Goal: Communication & Community: Connect with others

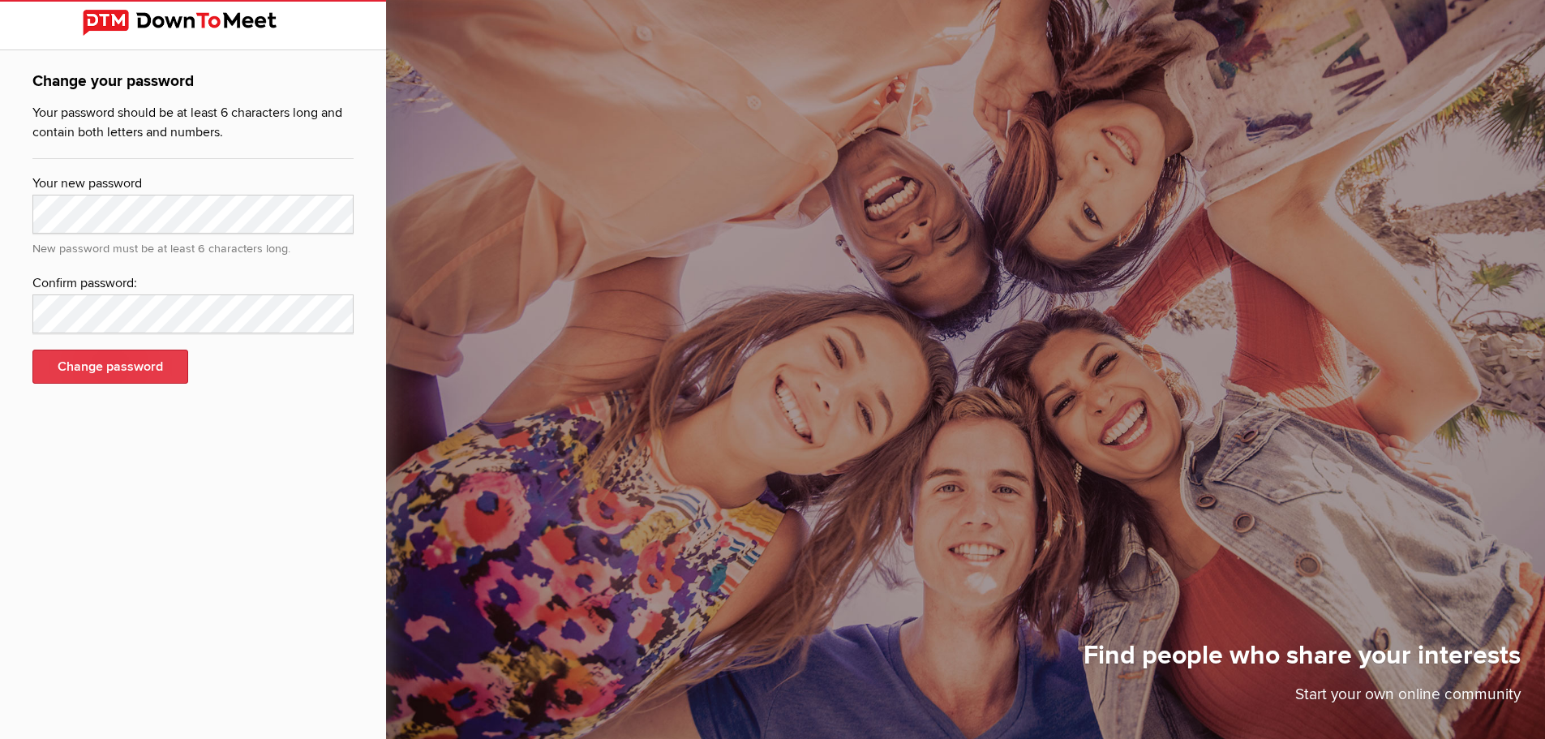
click at [172, 379] on button "Change password" at bounding box center [110, 367] width 156 height 34
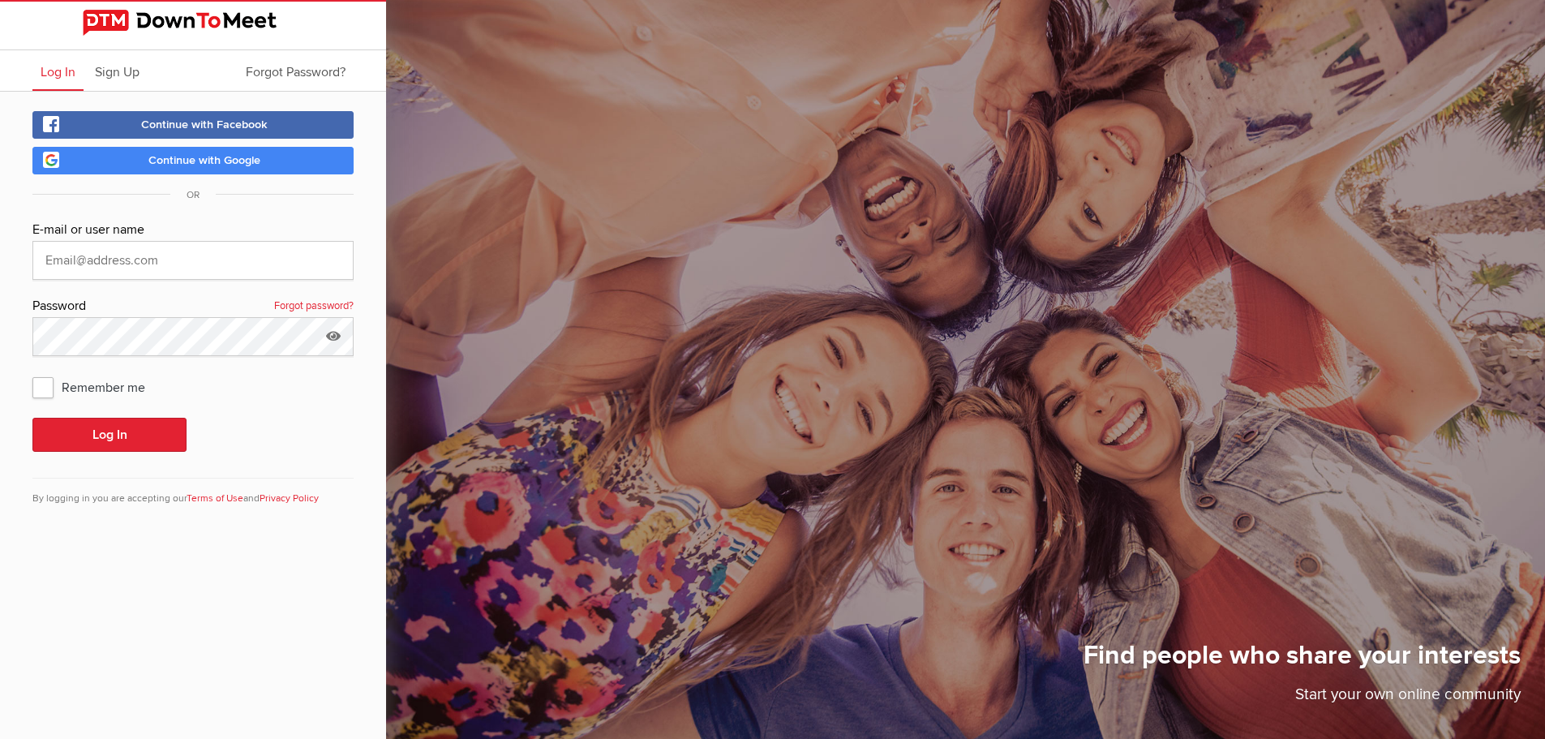
click at [97, 29] on img at bounding box center [193, 23] width 221 height 26
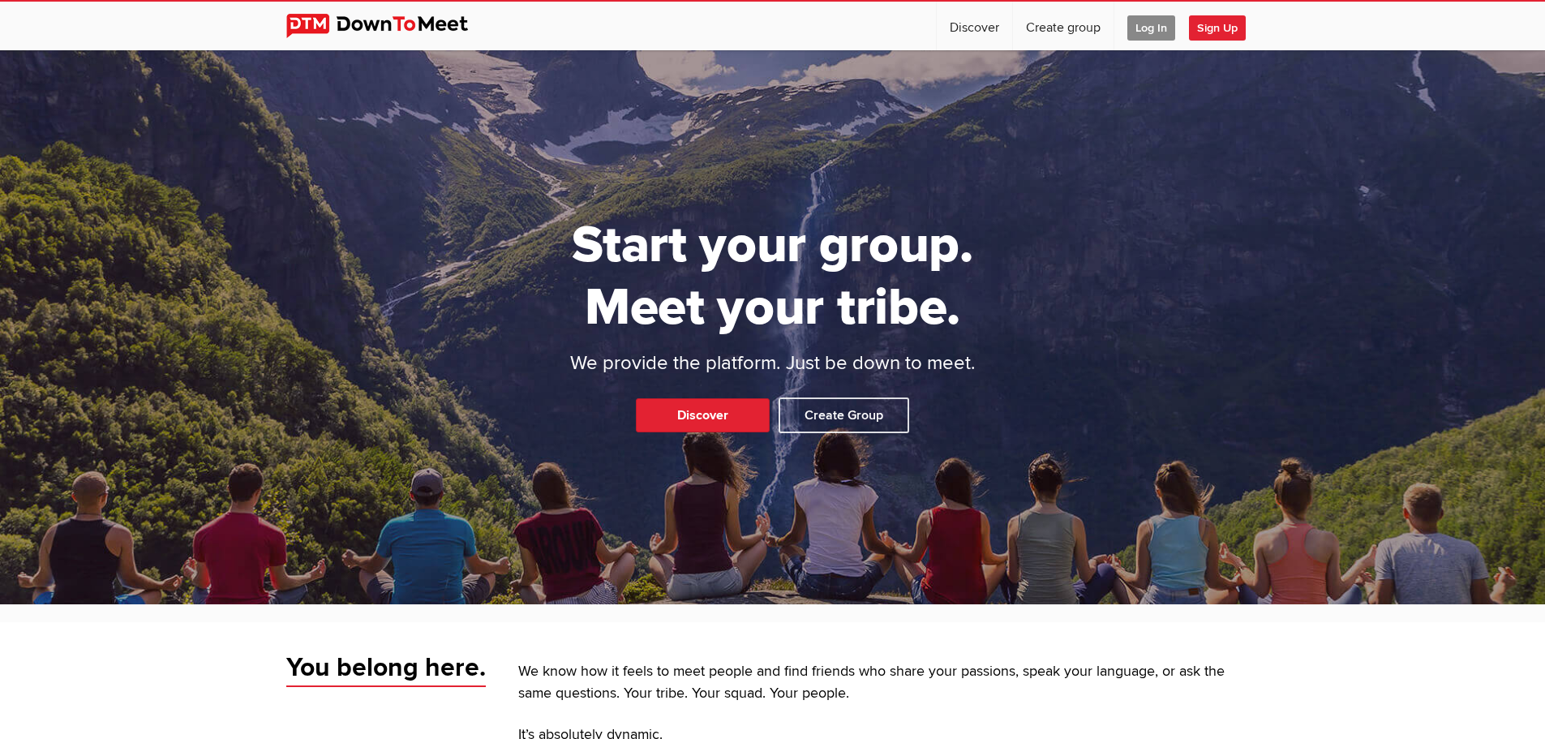
click at [1176, 32] on link "Log In" at bounding box center [1151, 26] width 74 height 49
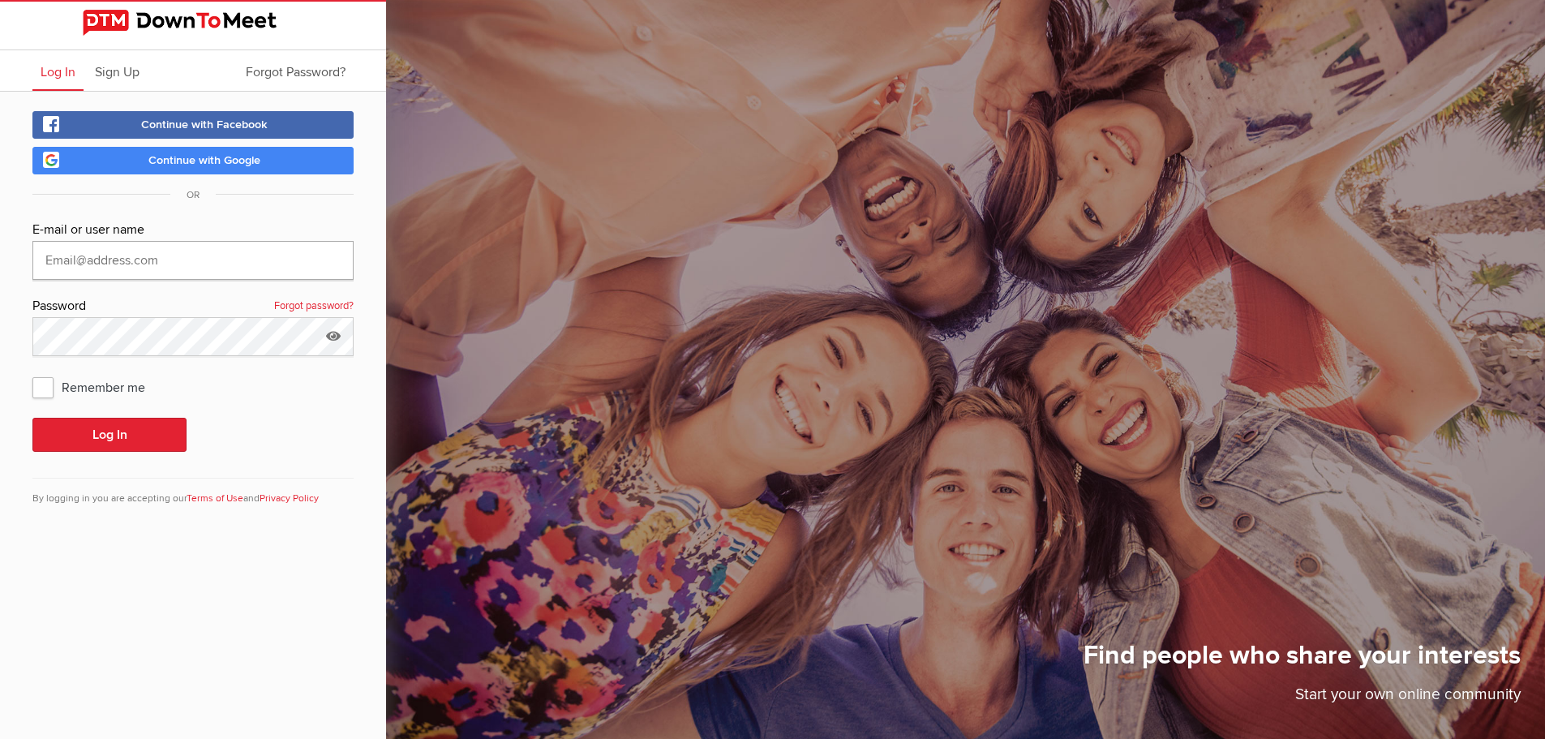
click at [98, 263] on input "text" at bounding box center [192, 260] width 321 height 39
type input "[EMAIL_ADDRESS][DOMAIN_NAME]"
click at [106, 416] on div "E-mail or user name [EMAIL_ADDRESS][DOMAIN_NAME] Password Forgot password? Reme…" at bounding box center [192, 373] width 321 height 306
click at [106, 426] on button "Log In" at bounding box center [109, 435] width 154 height 34
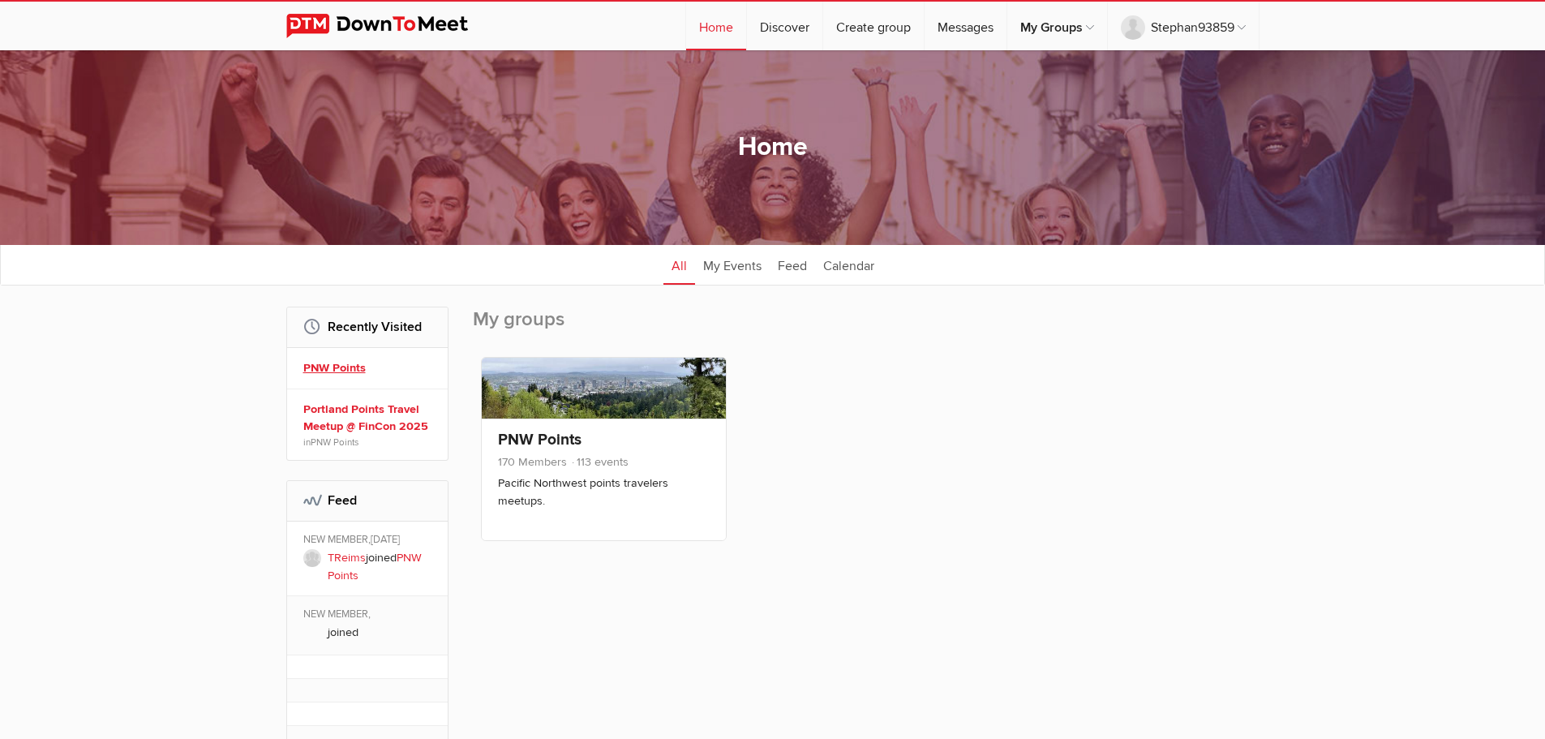
click at [347, 374] on link "PNW Points" at bounding box center [369, 368] width 133 height 18
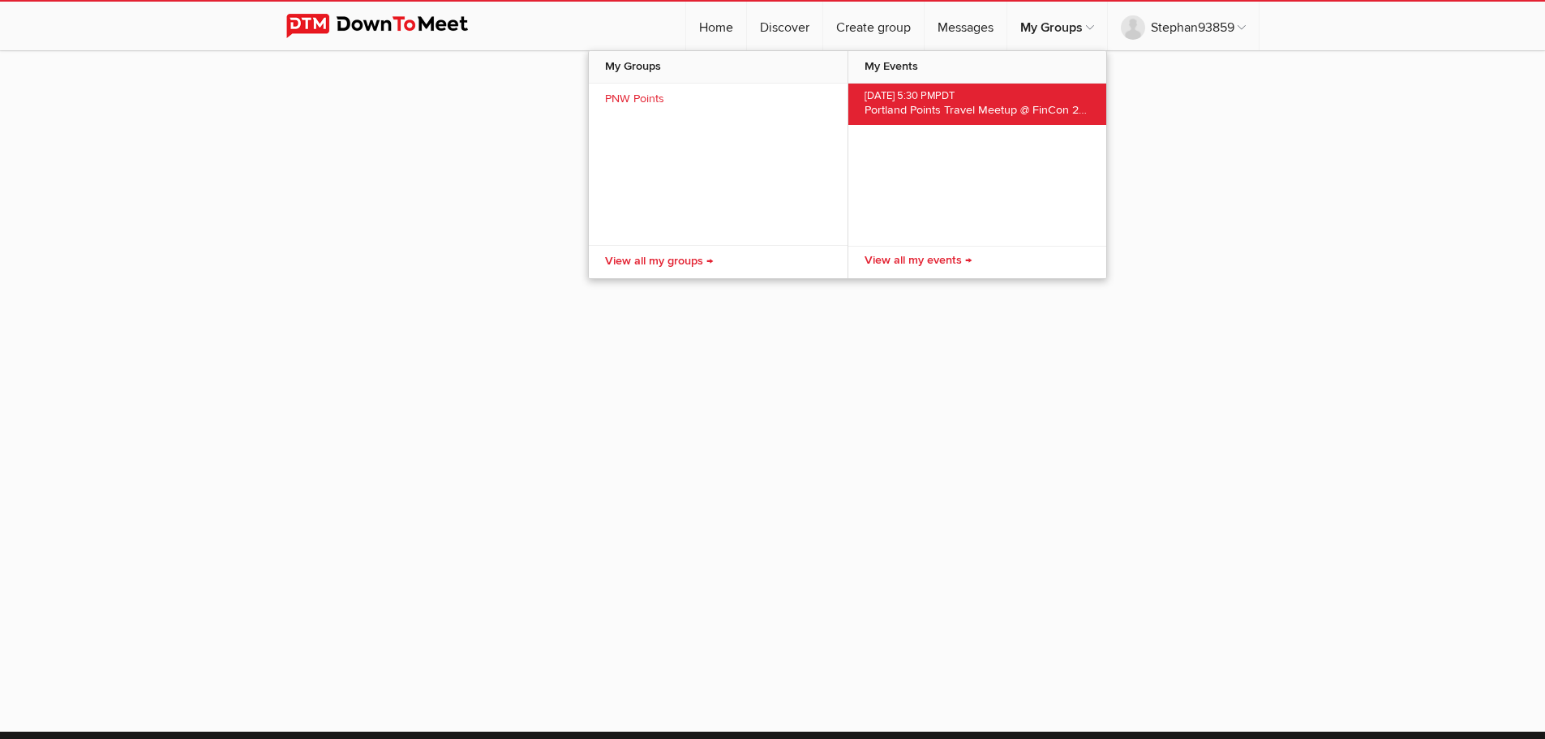
click at [953, 104] on span "Portland Points Travel Meetup @ FinCon 2025" at bounding box center [981, 110] width 234 height 14
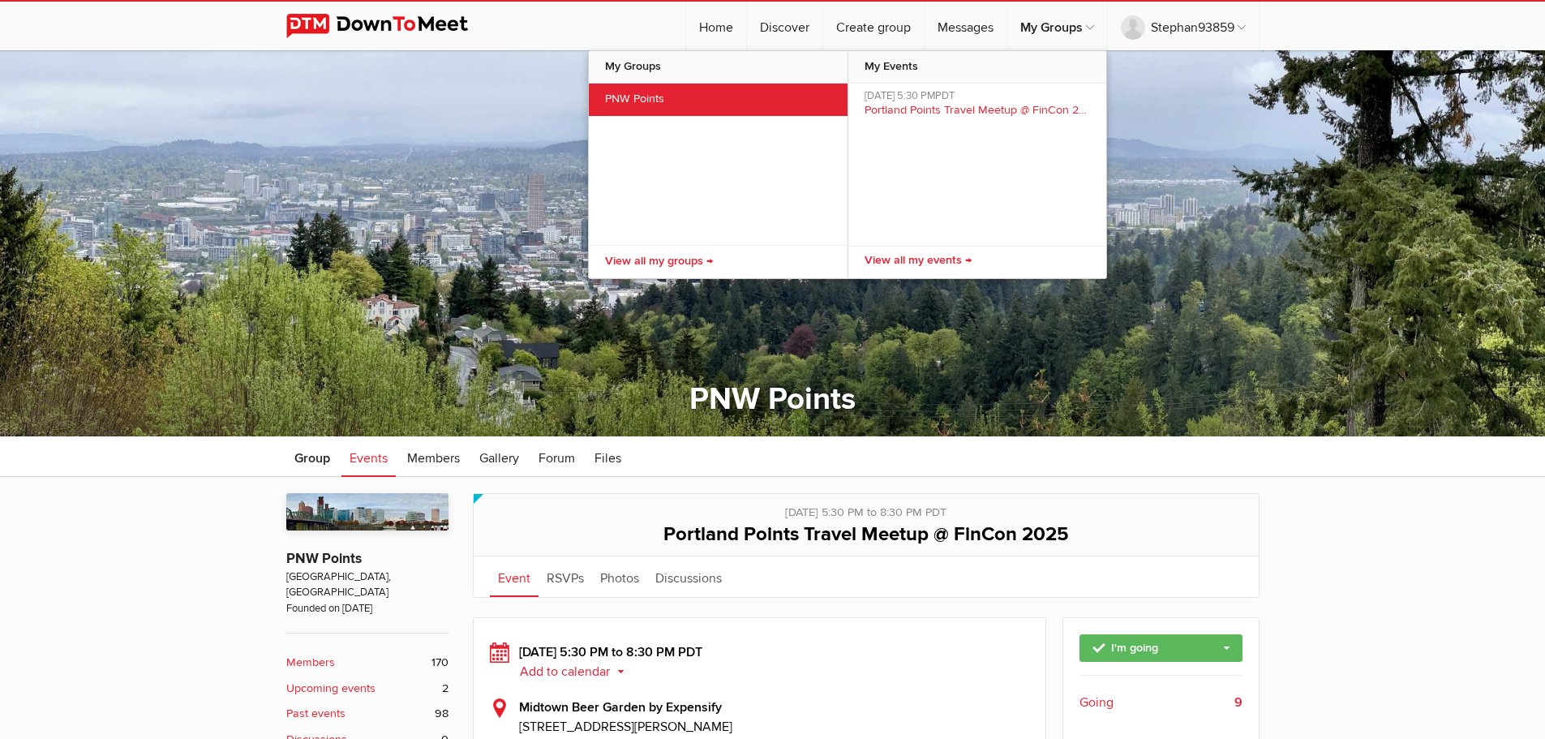
click at [652, 106] on link "PNW Points" at bounding box center [718, 100] width 259 height 32
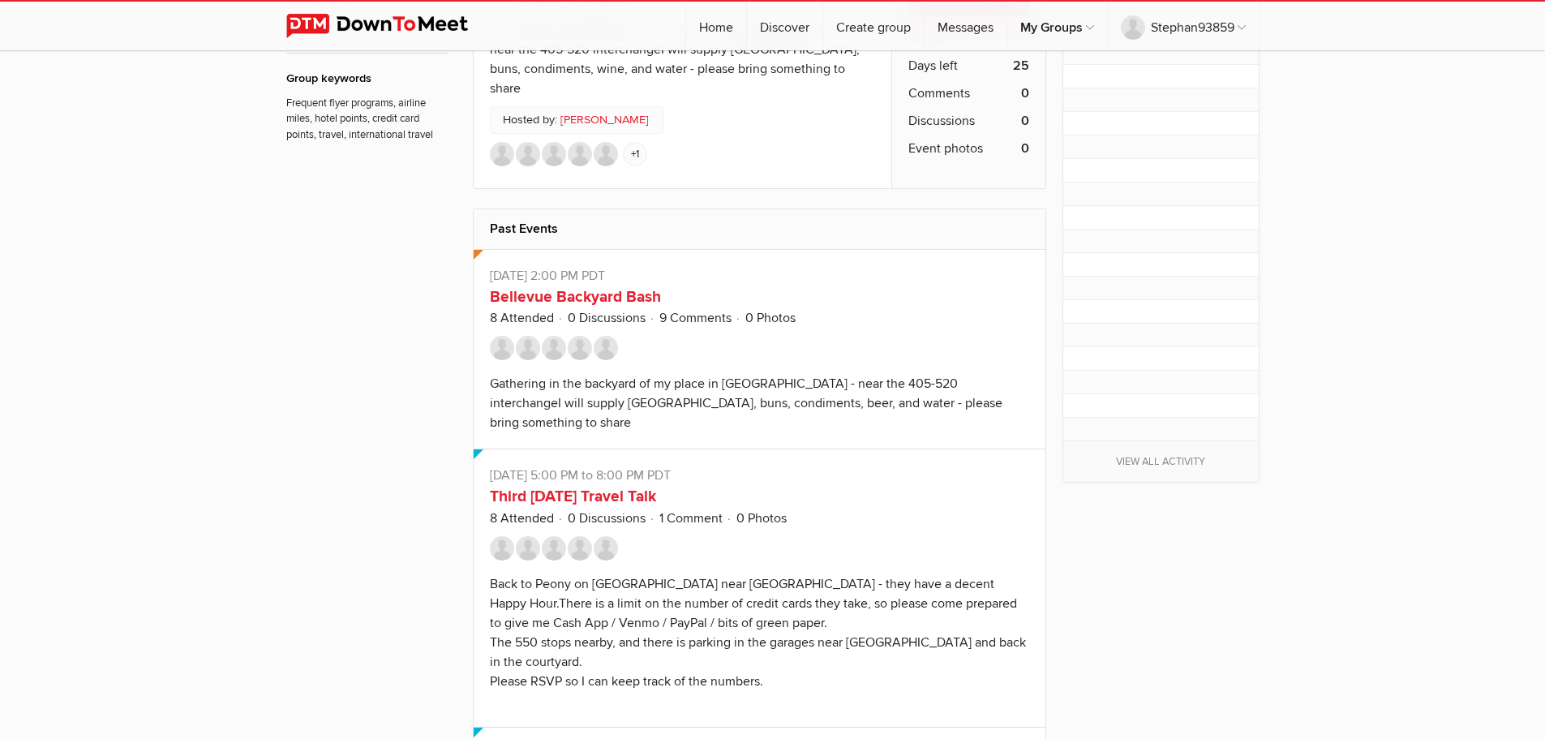
scroll to position [649, 0]
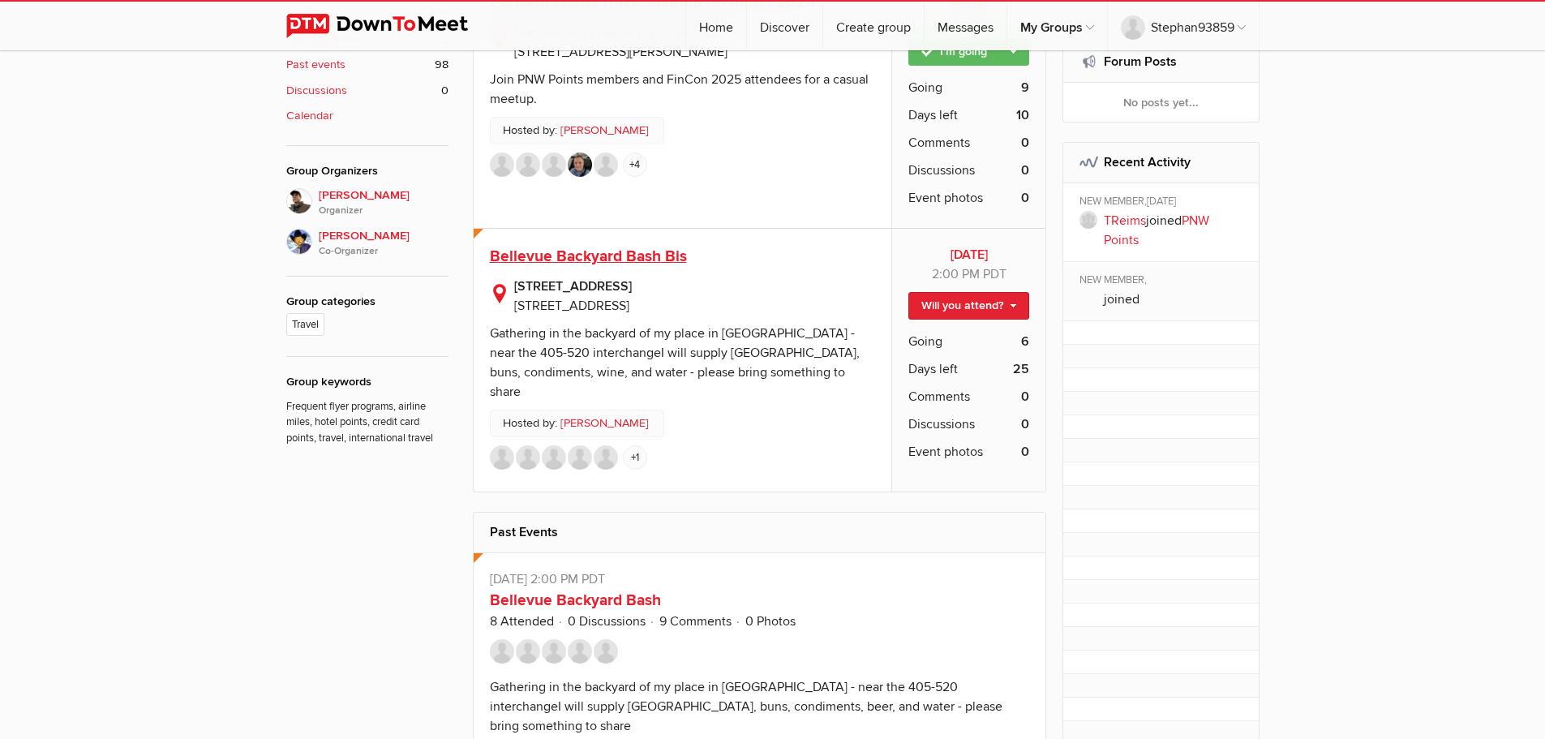
click at [650, 262] on span "Bellevue Backyard Bash Bis" at bounding box center [588, 256] width 197 height 19
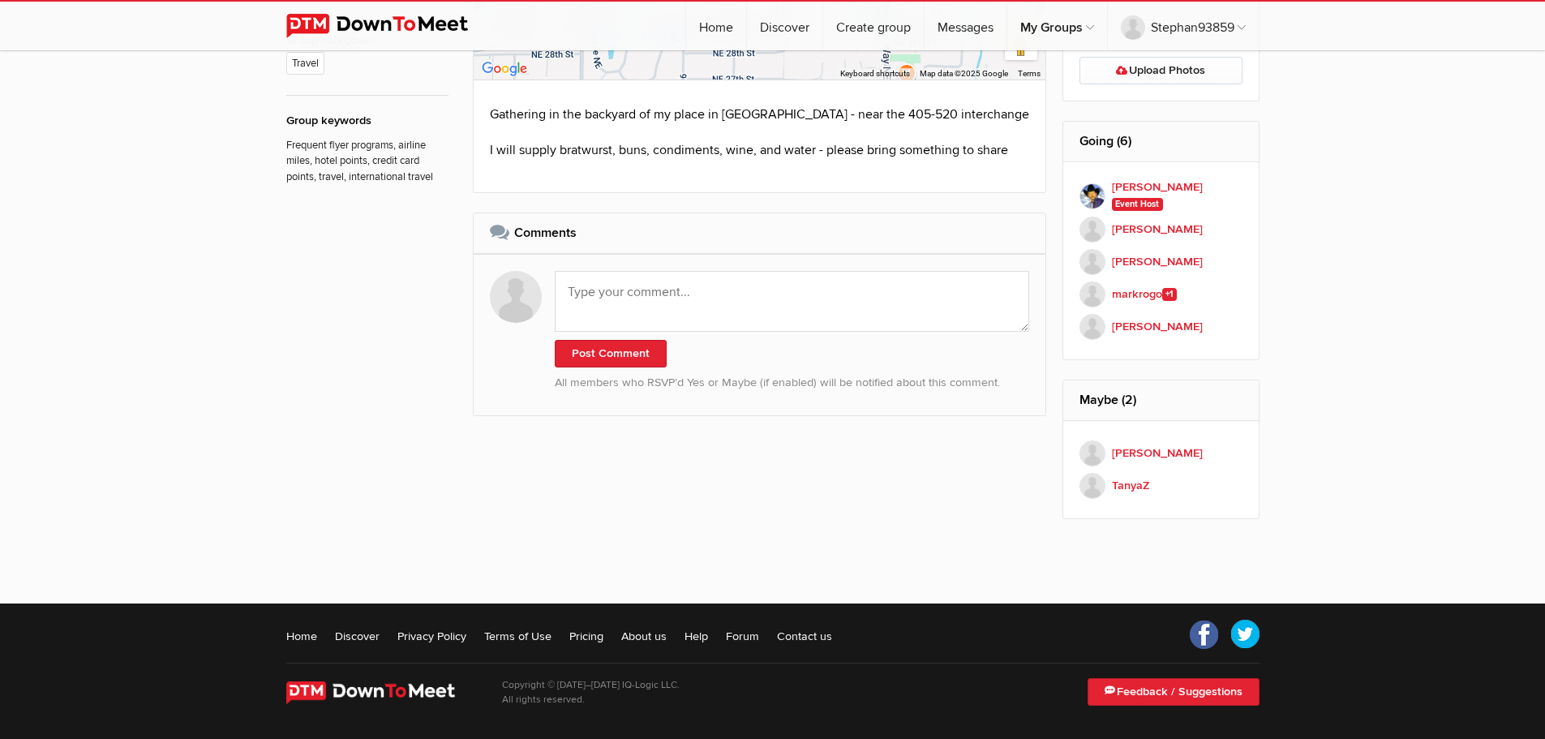
scroll to position [911, 0]
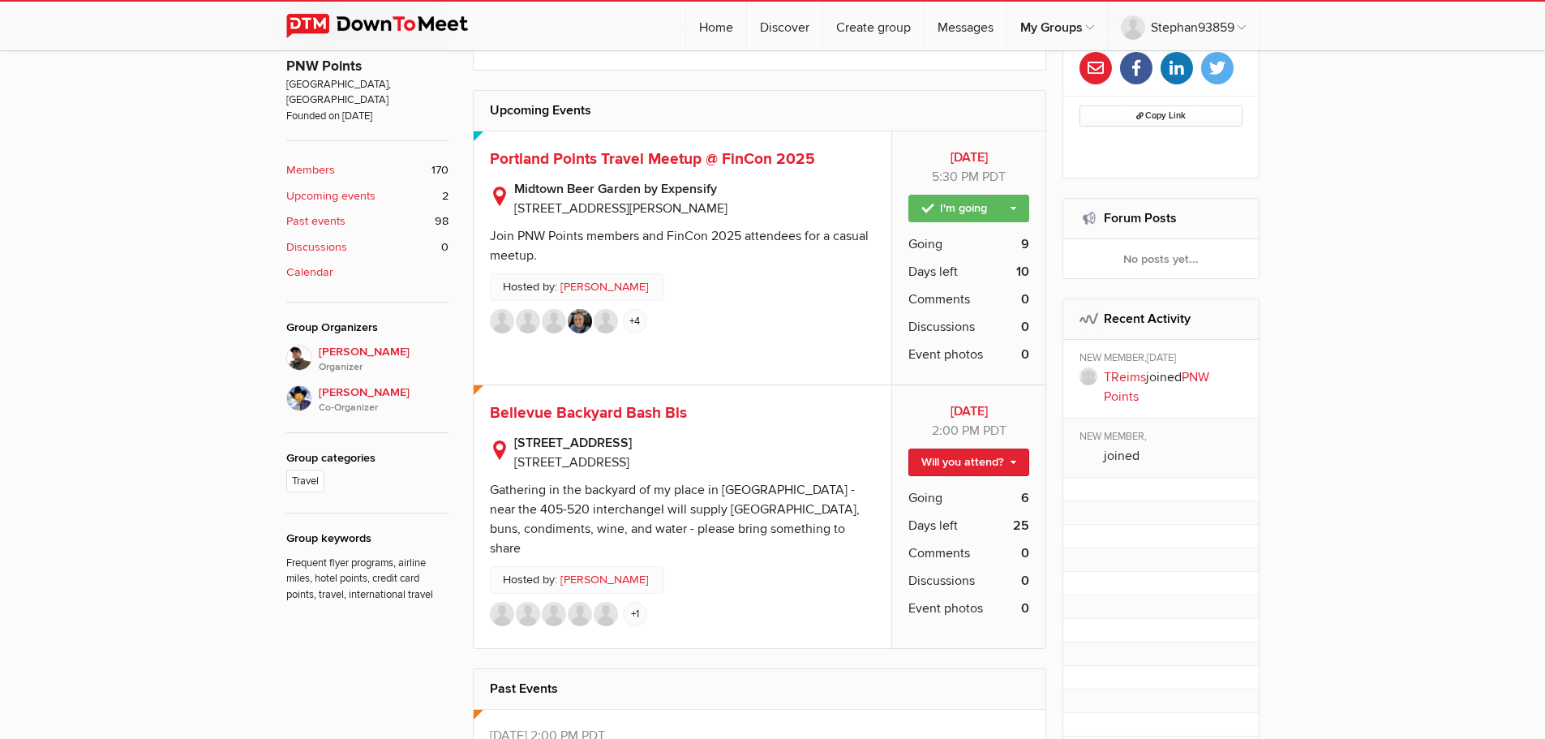
scroll to position [487, 0]
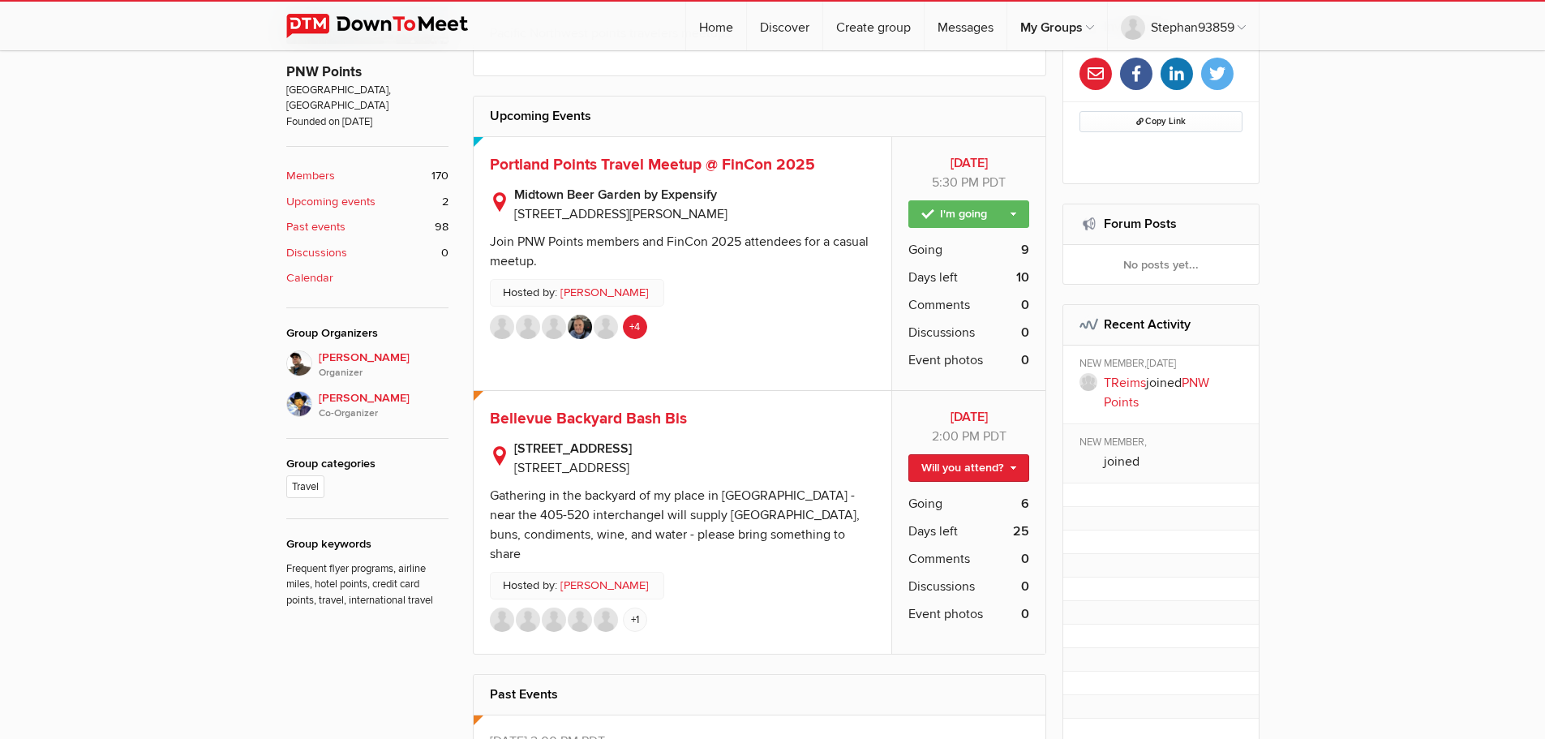
click at [641, 332] on link "+4" at bounding box center [635, 327] width 24 height 24
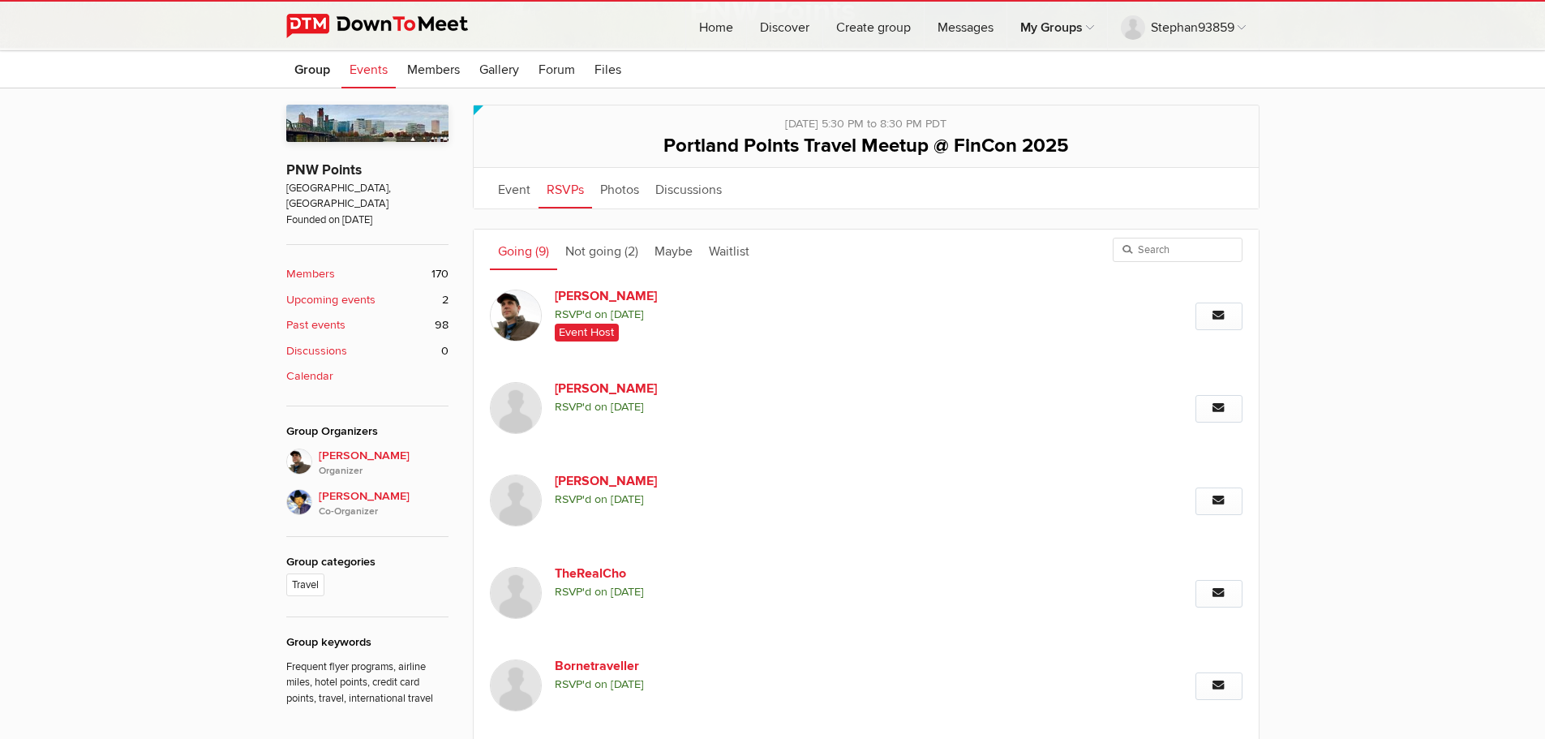
scroll to position [324, 0]
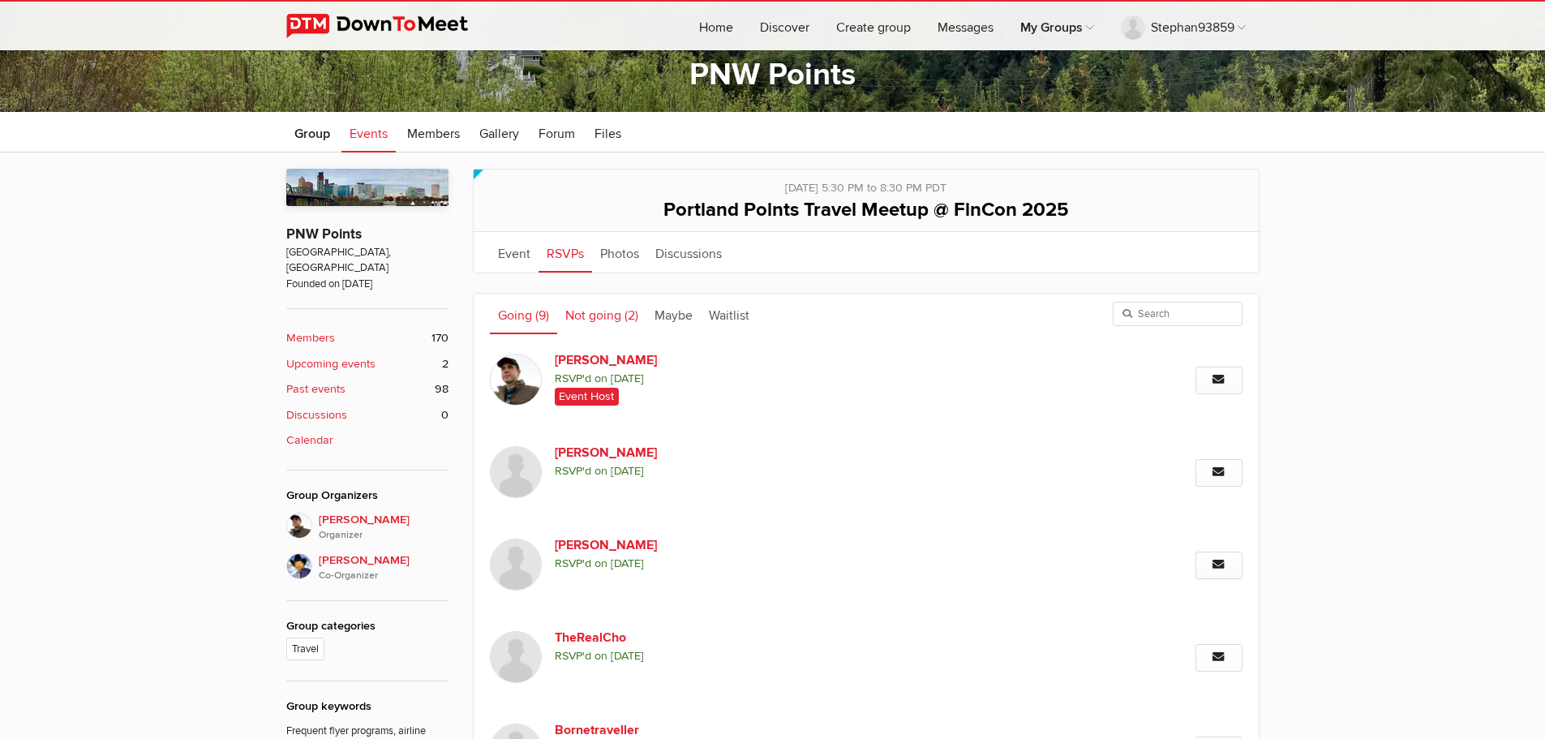
click at [584, 311] on link "Not going (2)" at bounding box center [601, 314] width 89 height 41
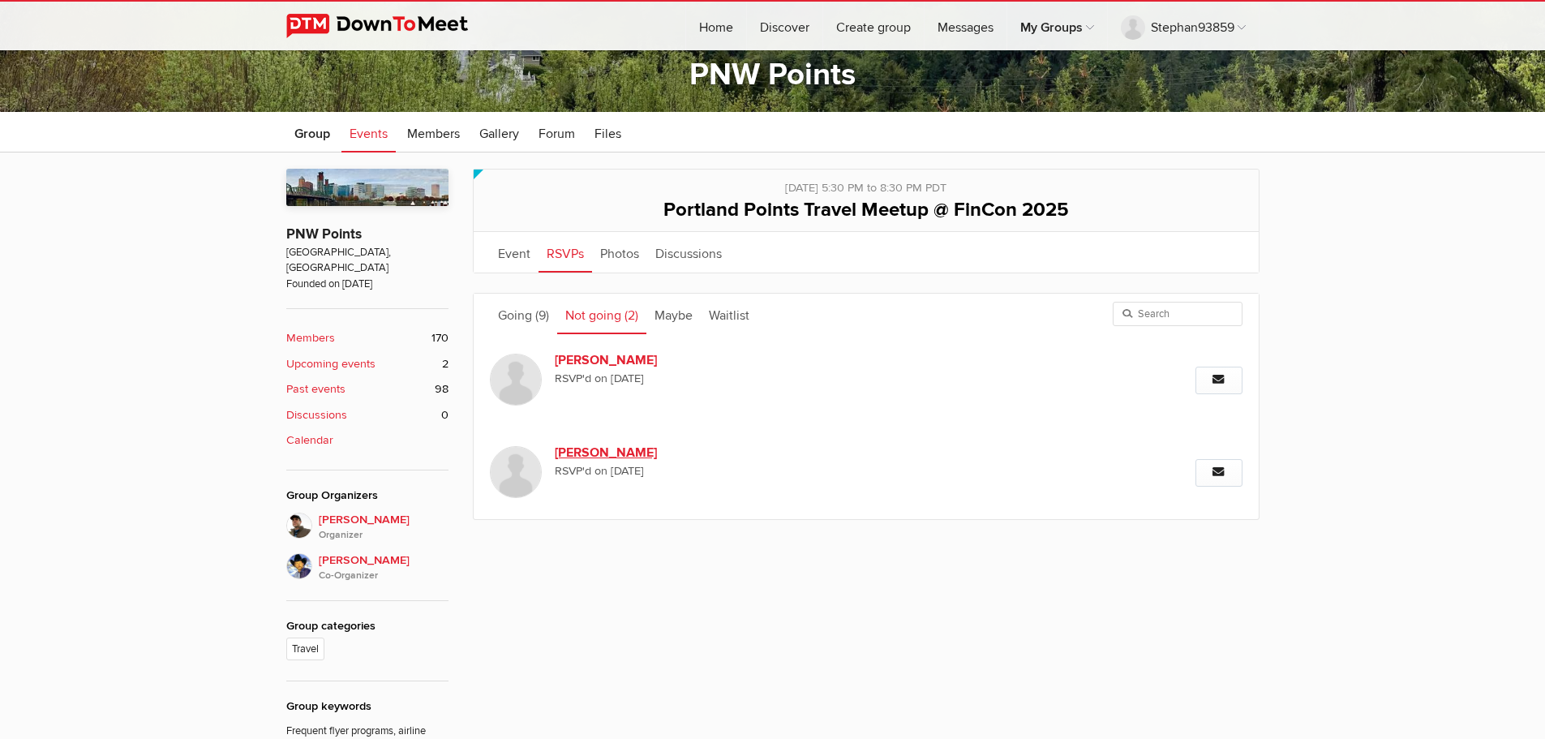
click at [593, 451] on link "[PERSON_NAME]" at bounding box center [693, 452] width 277 height 19
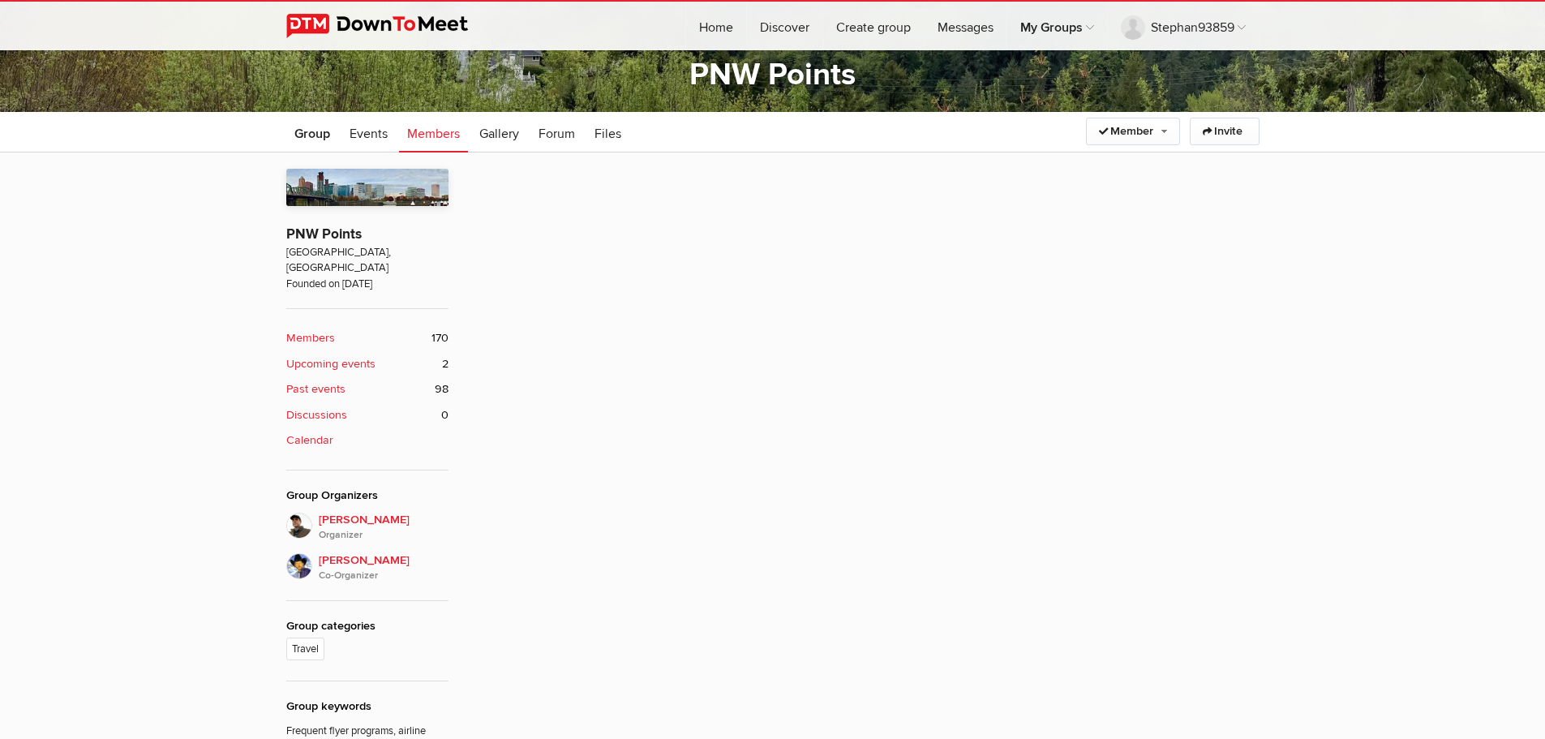
scroll to position [436, 0]
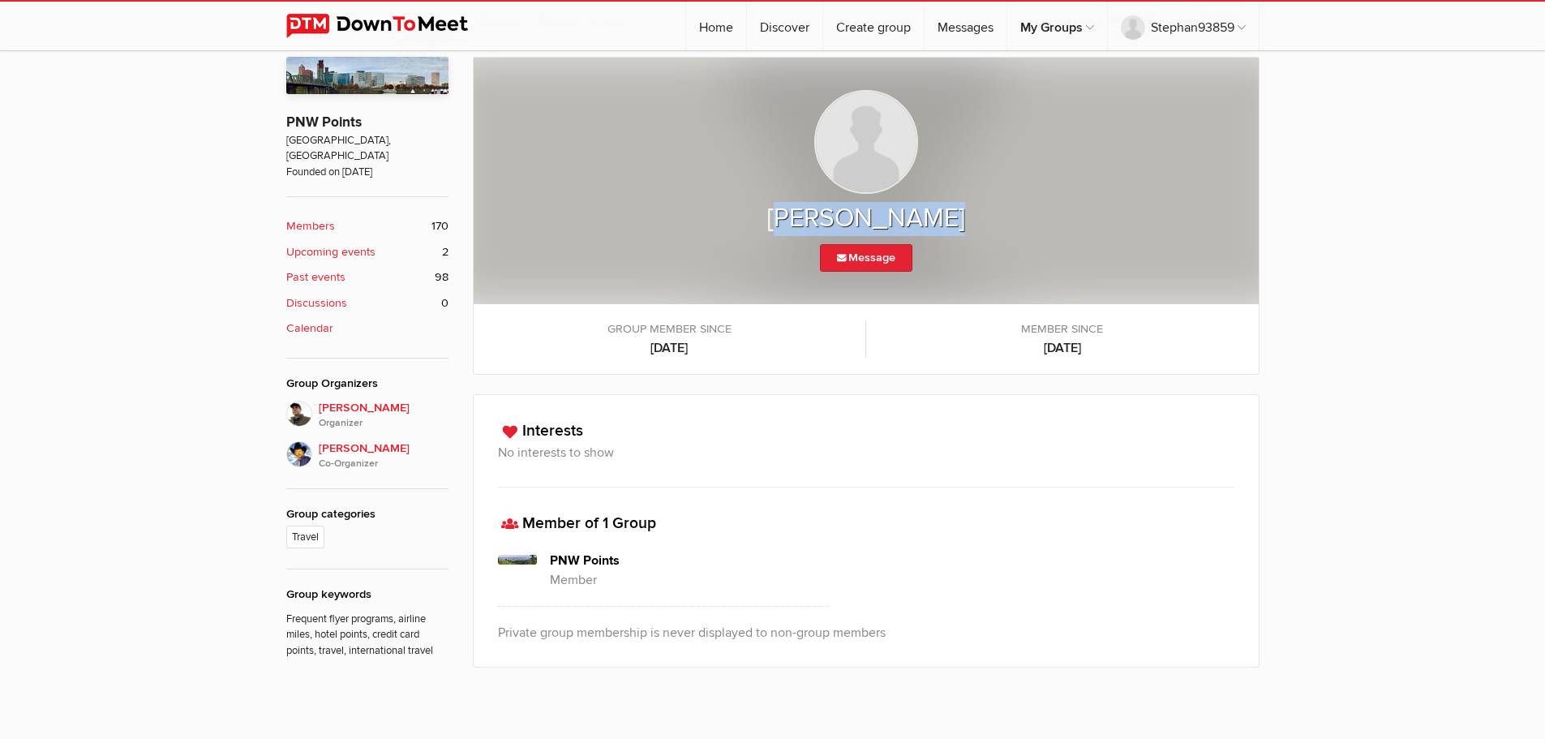
drag, startPoint x: 787, startPoint y: 227, endPoint x: 993, endPoint y: 228, distance: 206.0
click at [993, 228] on h2 "[PERSON_NAME]" at bounding box center [866, 219] width 720 height 34
drag, startPoint x: 1010, startPoint y: 215, endPoint x: 780, endPoint y: 227, distance: 229.8
click at [780, 227] on h2 "[PERSON_NAME]" at bounding box center [866, 219] width 720 height 34
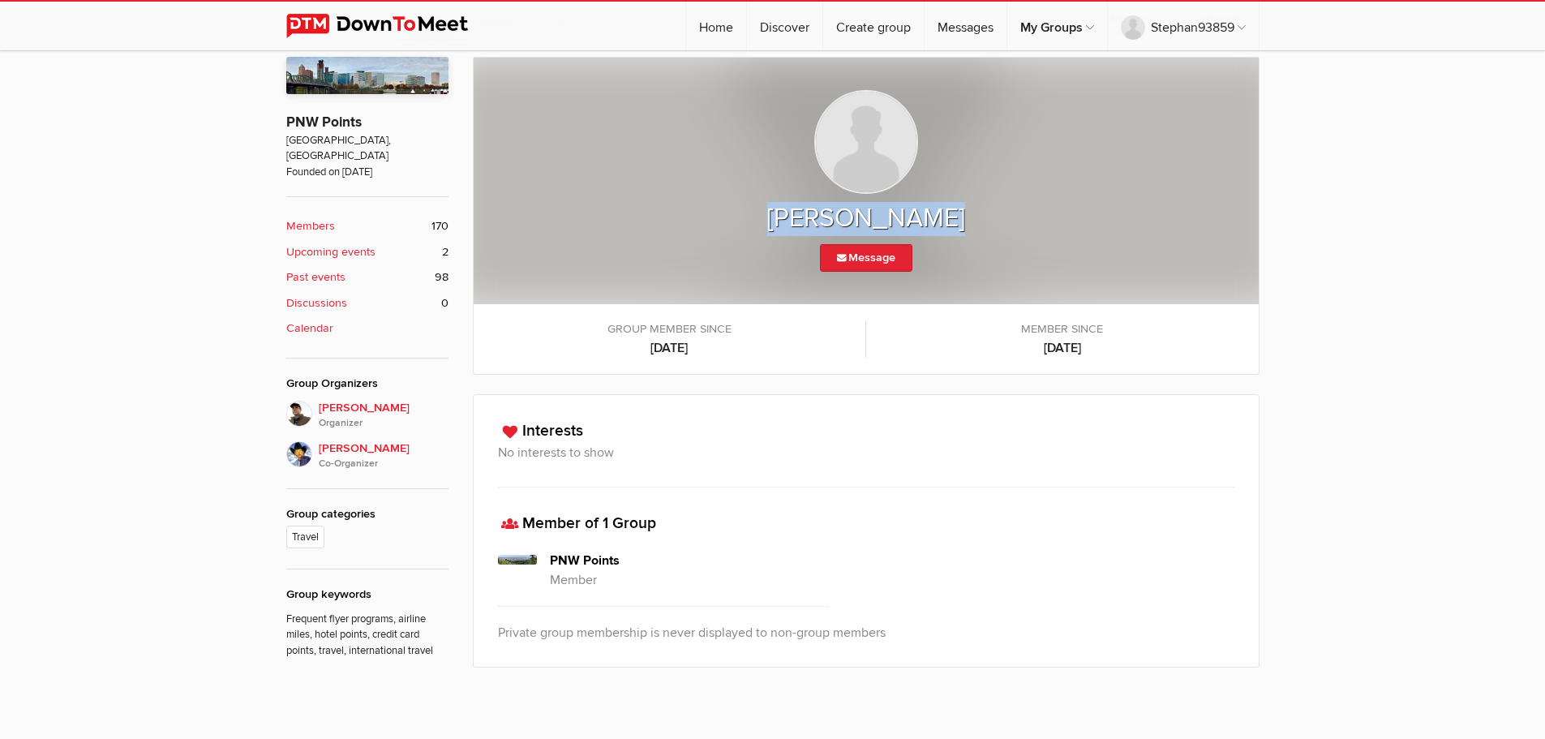
copy h2 "[PERSON_NAME]"
click at [322, 243] on b "Upcoming events" at bounding box center [330, 252] width 89 height 18
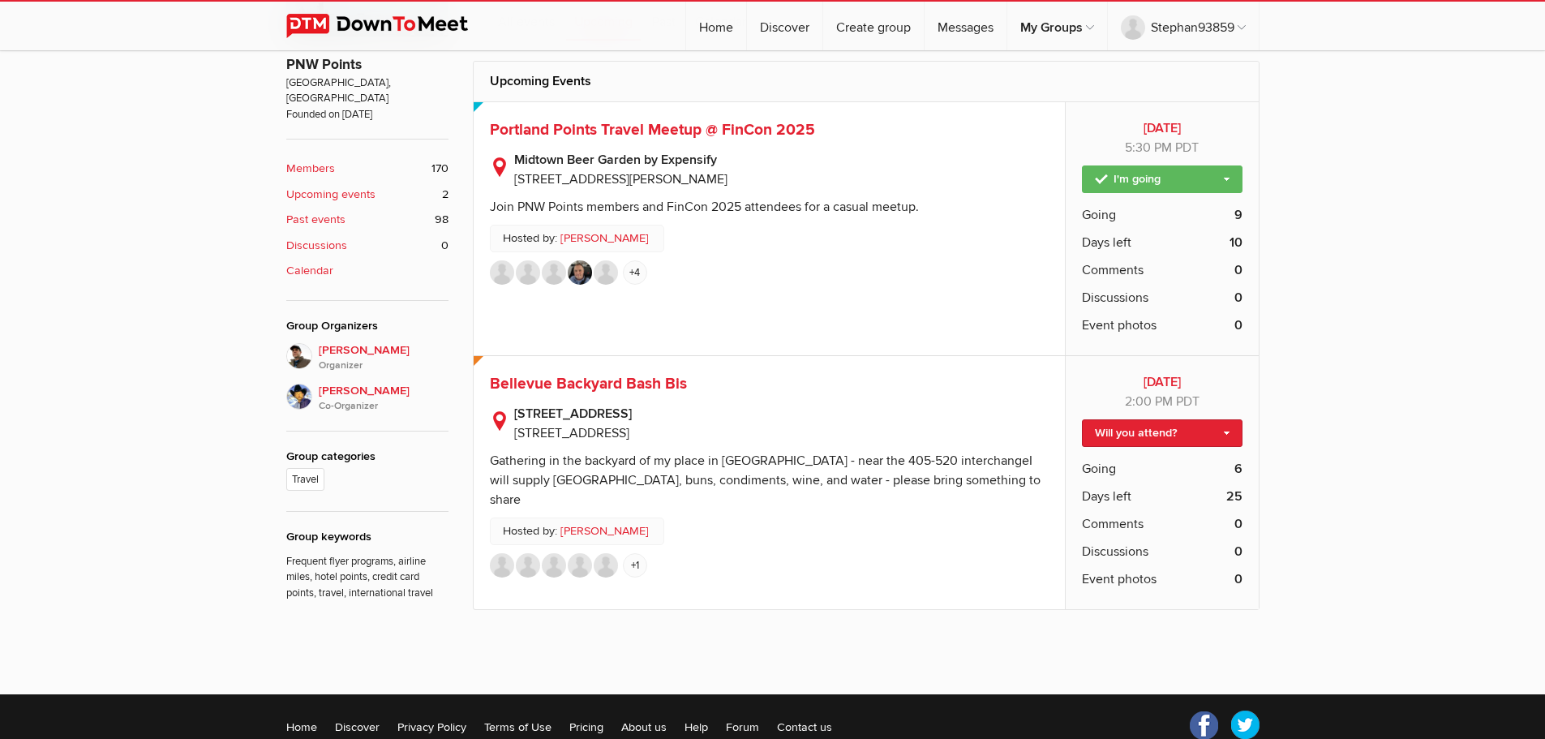
scroll to position [568, 0]
